Goal: Information Seeking & Learning: Learn about a topic

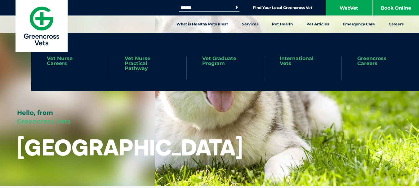
click at [303, 59] on link "International Vets" at bounding box center [303, 61] width 46 height 10
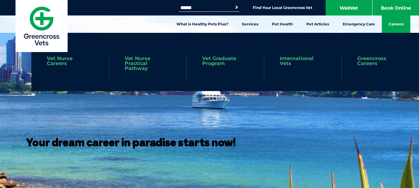
click at [395, 23] on link "Careers" at bounding box center [396, 24] width 29 height 17
